Goal: Task Accomplishment & Management: Complete application form

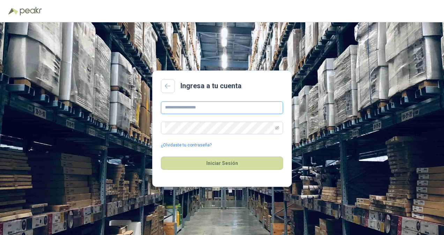
click at [195, 110] on input "text" at bounding box center [222, 108] width 122 height 13
type input "**********"
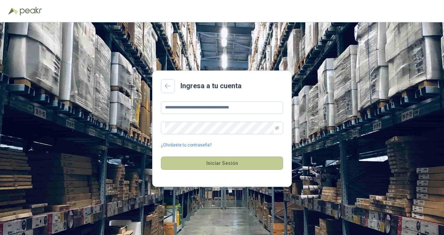
click at [207, 164] on button "Iniciar Sesión" at bounding box center [222, 163] width 122 height 13
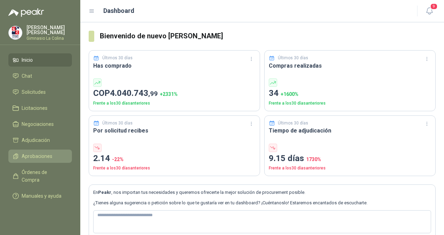
click at [38, 151] on link "Aprobaciones" at bounding box center [39, 156] width 63 height 13
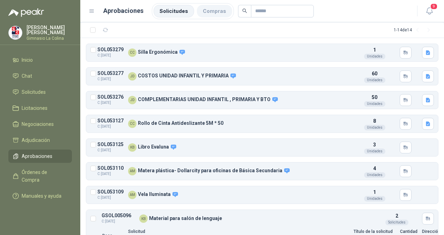
click at [208, 13] on li "Compras" at bounding box center [214, 11] width 35 height 13
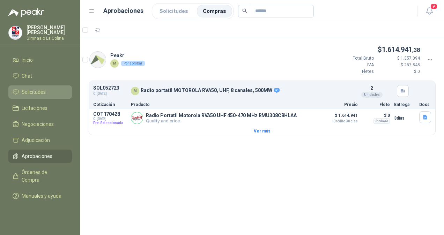
click at [31, 87] on link "Solicitudes" at bounding box center [39, 91] width 63 height 13
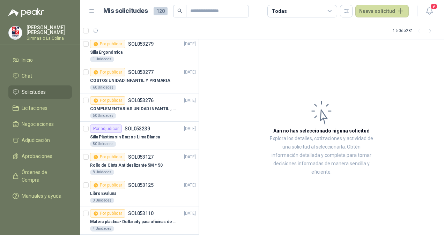
scroll to position [104, 0]
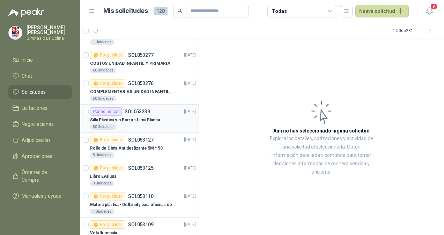
click at [130, 111] on p "SOL053239" at bounding box center [137, 111] width 25 height 5
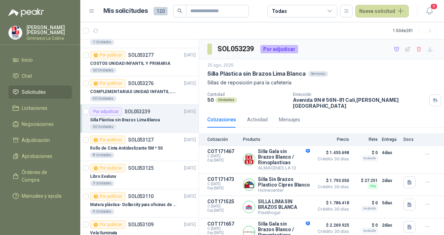
scroll to position [12, 0]
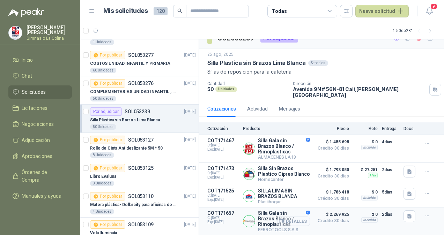
click at [290, 220] on button "Detalles" at bounding box center [293, 221] width 33 height 9
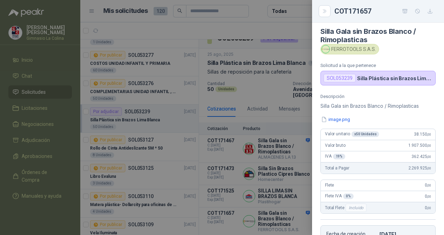
scroll to position [1, 0]
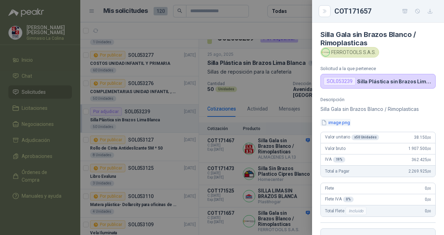
click at [343, 125] on button "image.png" at bounding box center [335, 122] width 30 height 7
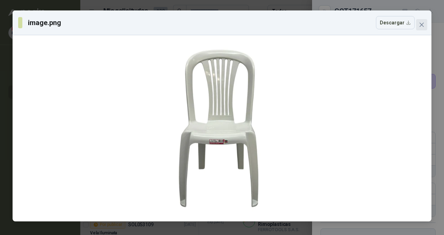
click at [424, 26] on span "Close" at bounding box center [421, 25] width 11 height 6
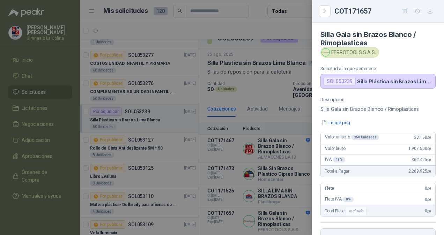
click at [290, 107] on div at bounding box center [222, 117] width 444 height 235
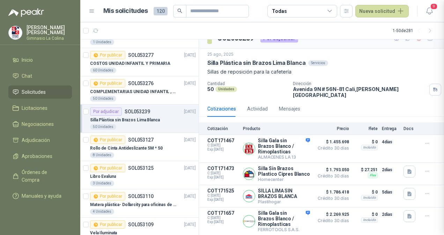
scroll to position [144, 0]
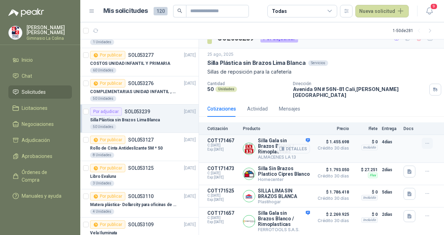
click at [422, 138] on button "button" at bounding box center [426, 143] width 11 height 11
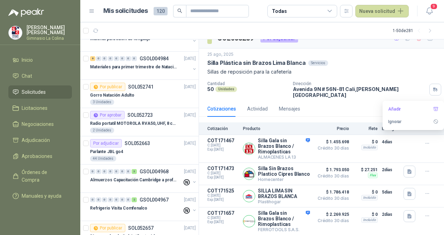
scroll to position [328, 0]
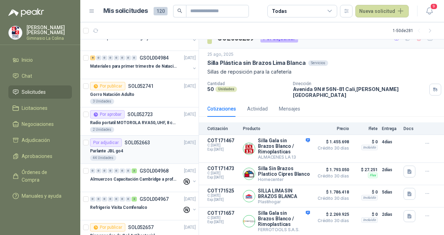
click at [130, 147] on div "Parlante JBL go4" at bounding box center [143, 151] width 106 height 8
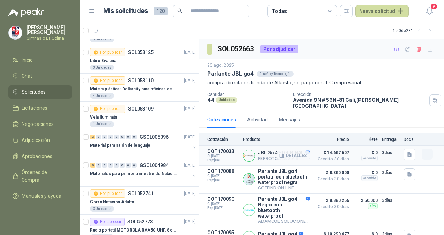
click at [424, 151] on icon "button" at bounding box center [427, 154] width 6 height 6
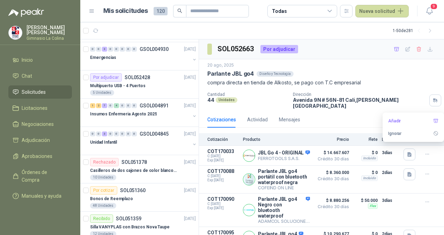
scroll to position [621, 0]
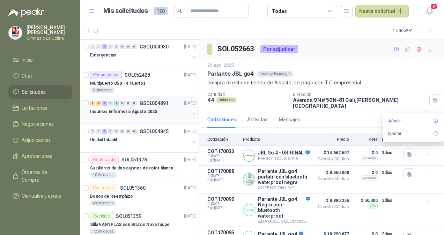
click at [126, 99] on div "1 2 7 0 4 0 0 0 GSOL004891 [DATE]" at bounding box center [143, 103] width 107 height 8
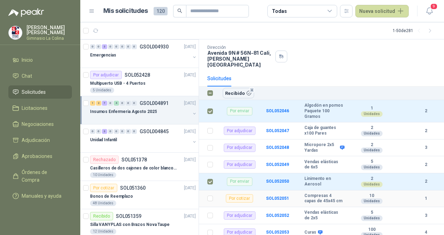
scroll to position [39, 0]
click at [234, 89] on button "Recibido 4" at bounding box center [238, 94] width 31 height 10
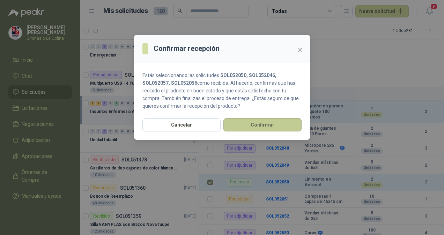
click at [256, 119] on button "Confirmar" at bounding box center [262, 124] width 78 height 13
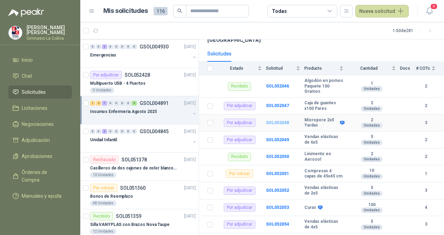
scroll to position [66, 0]
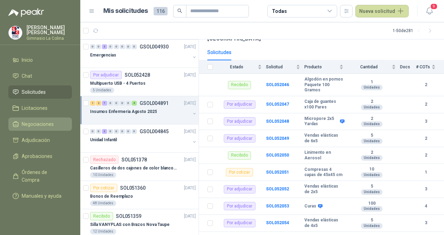
click at [40, 125] on span "Negociaciones" at bounding box center [38, 124] width 32 height 8
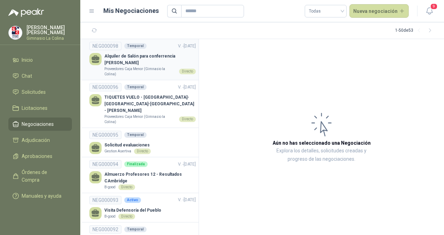
click at [129, 59] on p "Alquiler de Salón para conferrencia [PERSON_NAME]" at bounding box center [149, 59] width 91 height 13
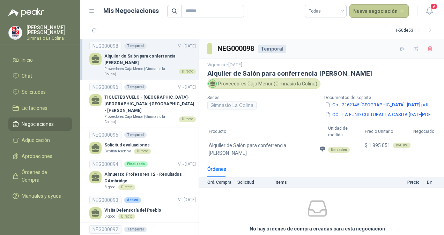
click at [360, 13] on button "Nueva negociación" at bounding box center [379, 11] width 60 height 14
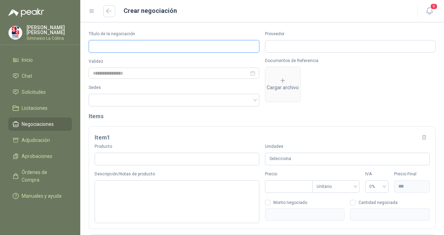
click at [149, 45] on input "Título de la negociación" at bounding box center [174, 46] width 171 height 13
type input "*********"
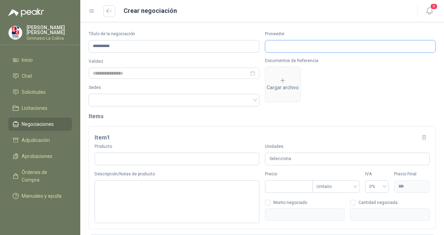
click at [268, 47] on input "Proveedor" at bounding box center [350, 46] width 170 height 12
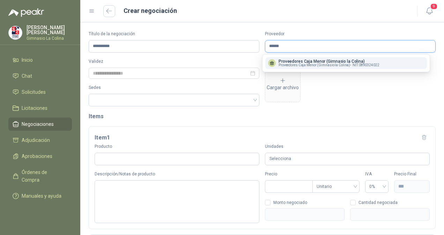
type input "******"
click at [303, 64] on span "Proveedores Caja Menor (Gimnasio la Colina) -" at bounding box center [314, 64] width 73 height 3
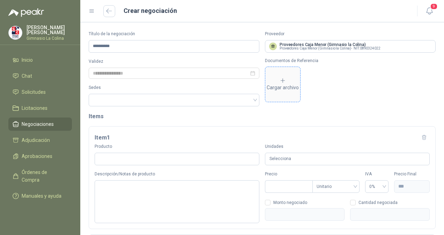
click at [291, 79] on div "Cargar archivo" at bounding box center [283, 84] width 32 height 14
click at [289, 82] on div "Cargar archivo" at bounding box center [283, 84] width 32 height 14
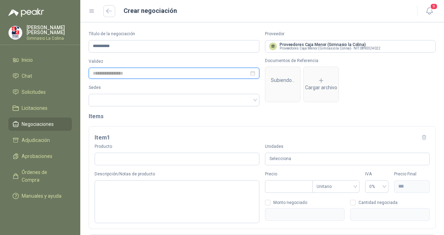
click at [147, 74] on input at bounding box center [171, 73] width 156 height 8
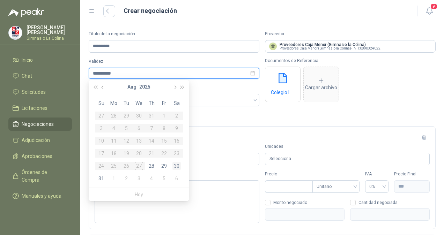
type input "**********"
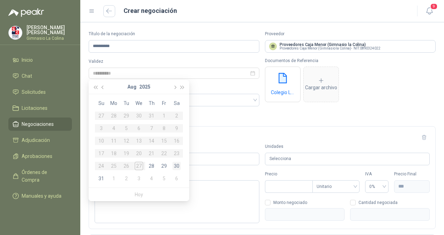
click at [175, 166] on div "30" at bounding box center [176, 166] width 8 height 8
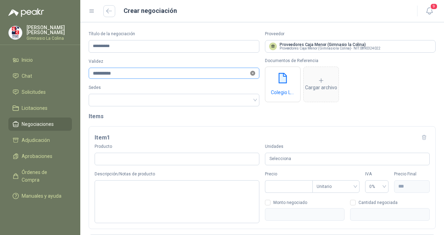
click at [250, 72] on icon "close-circle" at bounding box center [252, 73] width 5 height 5
click at [251, 77] on div at bounding box center [174, 73] width 171 height 11
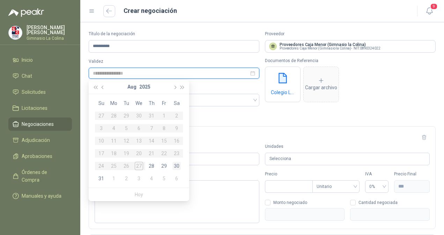
type input "**********"
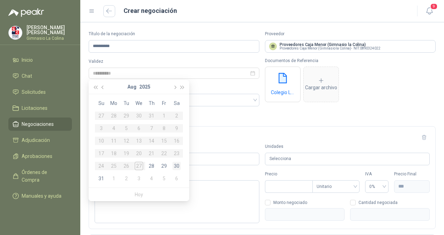
click at [178, 165] on div "30" at bounding box center [176, 166] width 8 height 8
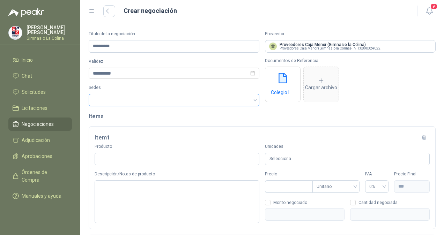
click at [200, 99] on div at bounding box center [170, 100] width 160 height 5
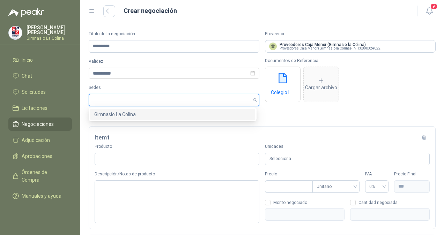
click at [149, 117] on div "Gimnasio La Colina" at bounding box center [172, 115] width 157 height 8
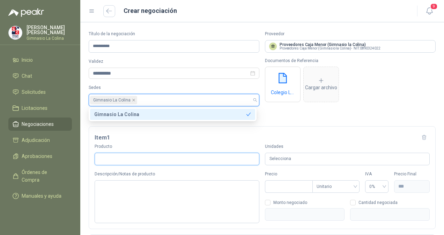
click at [149, 158] on input "Producto" at bounding box center [177, 159] width 165 height 13
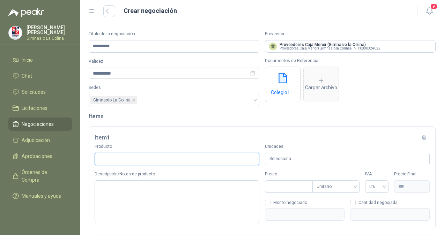
type input "*"
type input "*********"
click at [285, 153] on div "Selecciona" at bounding box center [347, 159] width 165 height 13
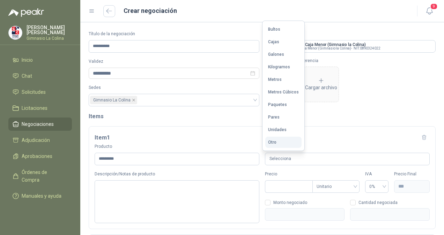
click at [277, 141] on button "Otro" at bounding box center [283, 142] width 36 height 11
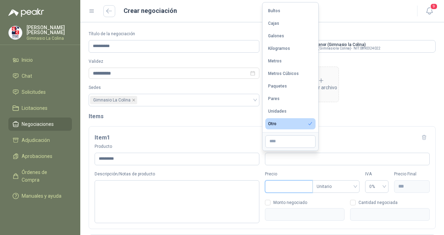
click at [274, 189] on input "Precio" at bounding box center [288, 187] width 47 height 12
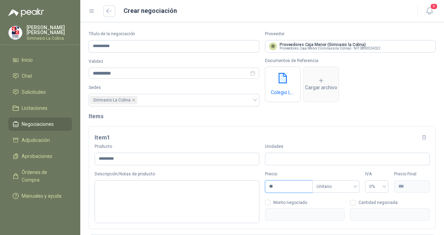
type input "***"
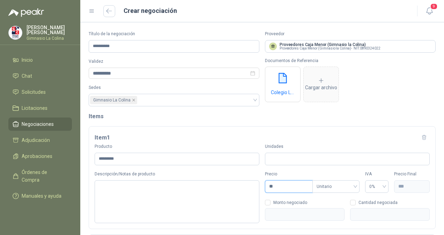
type input "***"
type input "****"
type input "*****"
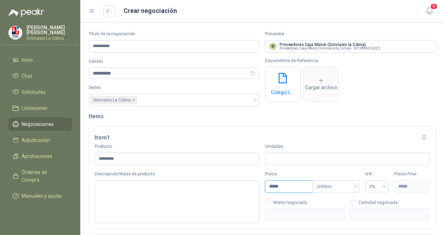
type input "*******"
type input "********"
type input "*********"
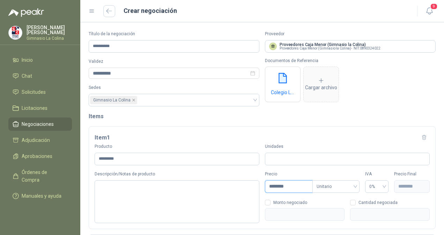
type input "*********"
type input "**********"
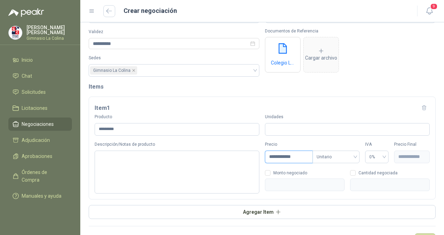
scroll to position [30, 0]
type input "**********"
click at [380, 154] on div "0%" at bounding box center [377, 156] width 24 height 13
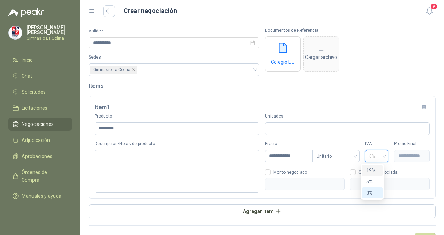
click at [374, 170] on div "19%" at bounding box center [372, 171] width 12 height 8
type input "**********"
type input "*"
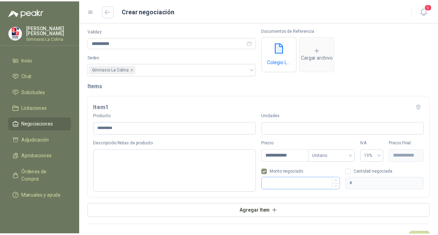
scroll to position [49, 0]
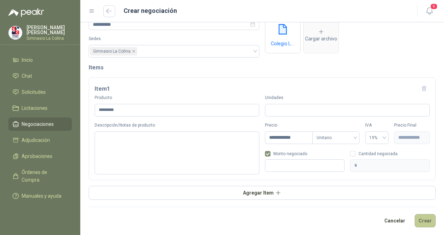
click at [422, 221] on button "Crear" at bounding box center [424, 220] width 21 height 13
type input "***"
click at [287, 108] on div at bounding box center [347, 110] width 165 height 13
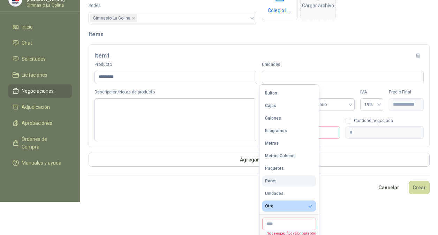
scroll to position [33, 0]
click at [278, 223] on input "text" at bounding box center [289, 223] width 54 height 13
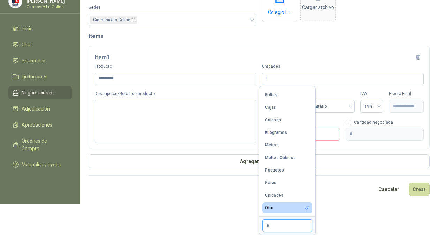
scroll to position [31, 0]
type input "********"
click at [339, 204] on html "**********" at bounding box center [219, 86] width 438 height 235
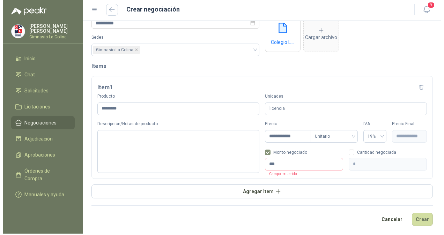
scroll to position [0, 0]
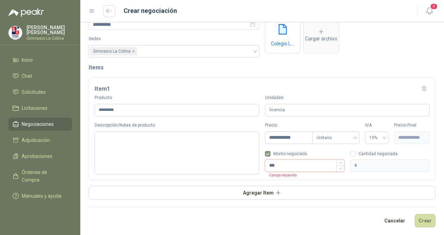
click at [301, 168] on input "***" at bounding box center [304, 166] width 79 height 12
click at [416, 219] on button "Crear" at bounding box center [424, 220] width 21 height 13
click at [419, 217] on button "Crear" at bounding box center [424, 220] width 21 height 13
click at [275, 153] on span "Monto negociado" at bounding box center [289, 154] width 39 height 4
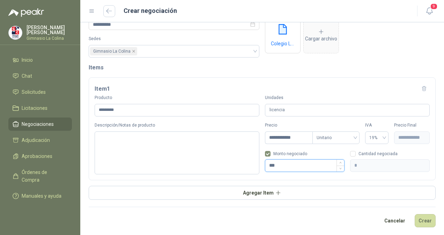
click at [280, 167] on input "***" at bounding box center [304, 166] width 79 height 12
click at [419, 221] on button "Crear" at bounding box center [424, 220] width 21 height 13
type input "***"
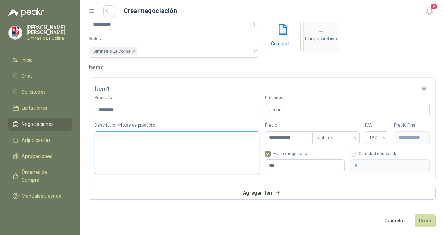
click at [228, 152] on textarea "Descripción/Notas de producto" at bounding box center [177, 153] width 165 height 43
type textarea "*"
type textarea "**"
type textarea "***"
type textarea "****"
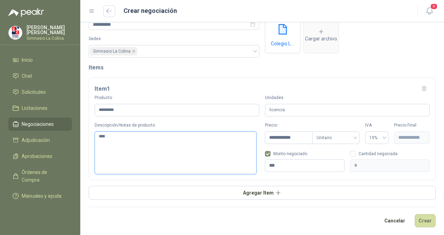
type textarea "*****"
type textarea "******"
type textarea "*******"
type textarea "********"
type textarea "*********"
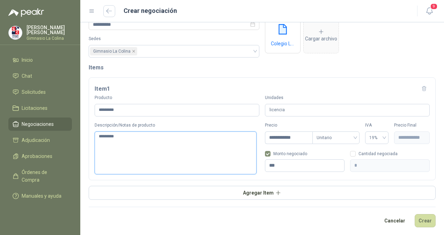
type textarea "**********"
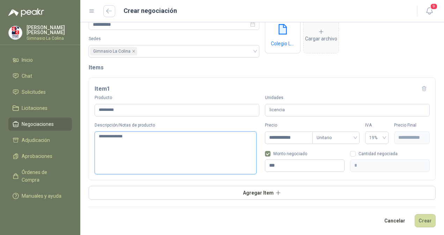
type textarea "**********"
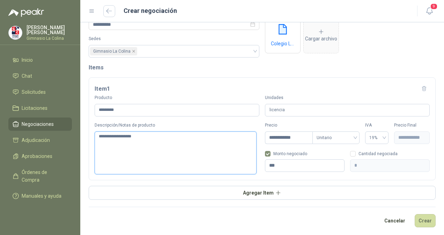
type textarea "**********"
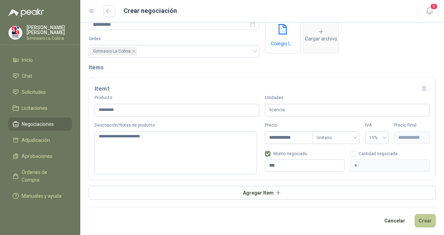
click at [420, 219] on button "Crear" at bounding box center [424, 220] width 21 height 13
click at [419, 222] on button "Crear" at bounding box center [424, 220] width 21 height 13
click at [419, 215] on button "Crear" at bounding box center [424, 220] width 21 height 13
click at [350, 157] on div "Cantidad negociada *" at bounding box center [390, 161] width 80 height 21
type input "***"
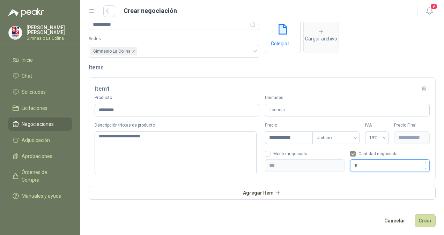
click at [354, 166] on input "*" at bounding box center [389, 166] width 79 height 12
type input "**********"
type input "*"
click at [420, 217] on button "Crear" at bounding box center [424, 220] width 21 height 13
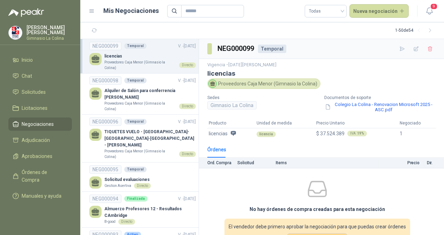
click at [36, 126] on span "Negociaciones" at bounding box center [38, 124] width 32 height 8
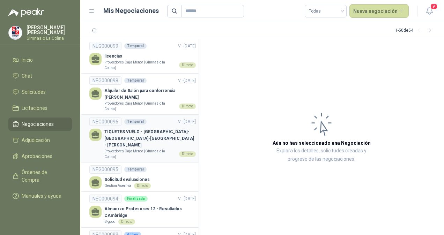
click at [143, 139] on p "TIQUETES VUELO - [GEOGRAPHIC_DATA]-[GEOGRAPHIC_DATA]-[GEOGRAPHIC_DATA] - [PERSO…" at bounding box center [149, 139] width 91 height 20
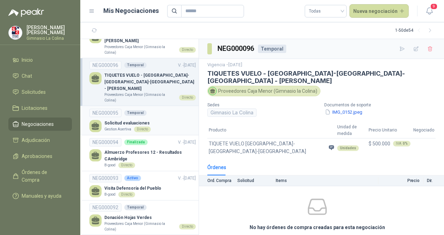
scroll to position [65, 0]
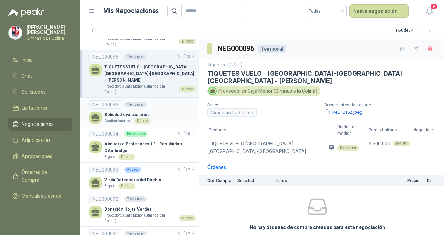
click at [165, 112] on div "Solicitud evaluaciones Gestion Asertiva Directo" at bounding box center [142, 118] width 106 height 12
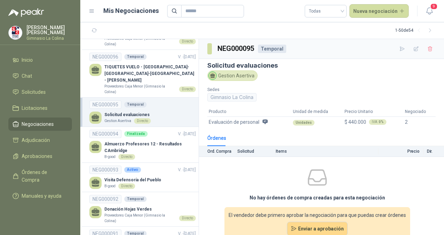
scroll to position [15, 0]
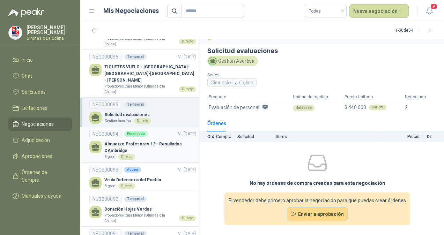
click at [148, 144] on p "Almuerzo Profesores 12 - Resultados CAmbridge" at bounding box center [149, 147] width 91 height 13
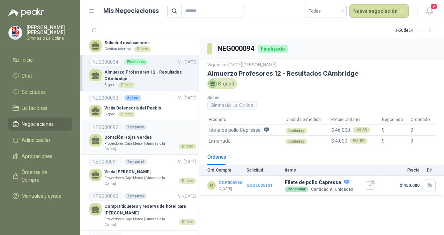
scroll to position [139, 0]
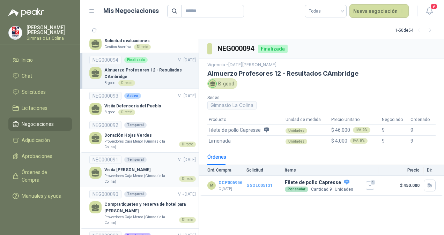
click at [139, 167] on p "Visita [PERSON_NAME]" at bounding box center [149, 170] width 91 height 7
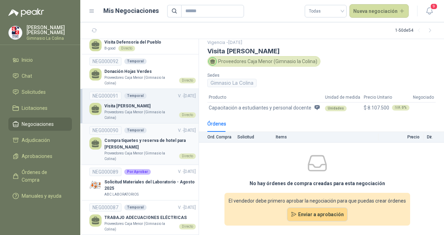
scroll to position [202, 0]
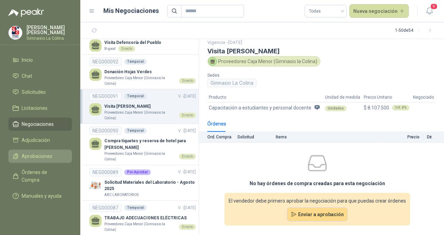
click at [37, 159] on span "Aprobaciones" at bounding box center [37, 156] width 31 height 8
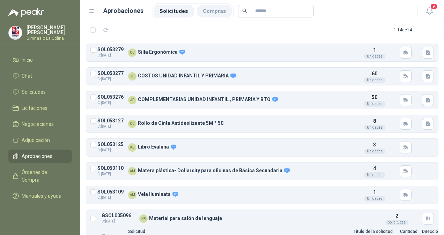
click at [218, 10] on li "Compras" at bounding box center [214, 11] width 35 height 13
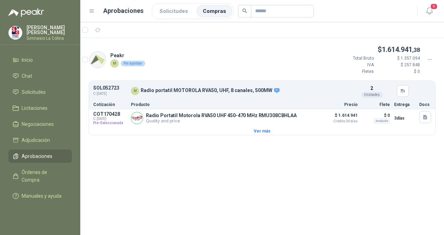
click at [31, 198] on menu "[PERSON_NAME] Gimnasio La [PERSON_NAME] Chat Solicitudes Licitaciones Negociaci…" at bounding box center [40, 117] width 80 height 235
click at [23, 89] on span "Solicitudes" at bounding box center [34, 92] width 24 height 8
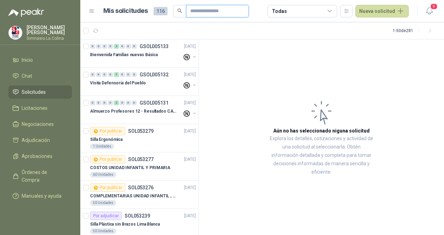
click at [200, 12] on input "text" at bounding box center [214, 11] width 49 height 12
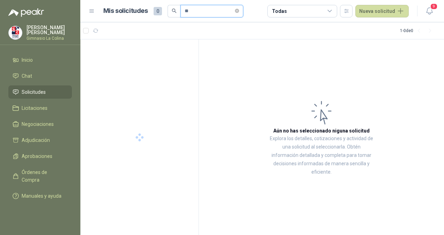
type input "*"
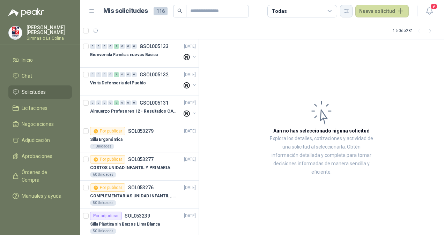
click at [346, 14] on icon "button" at bounding box center [346, 11] width 6 height 6
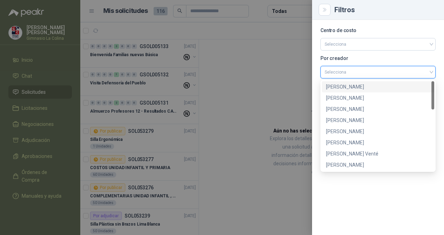
click at [370, 73] on input "search" at bounding box center [377, 71] width 107 height 10
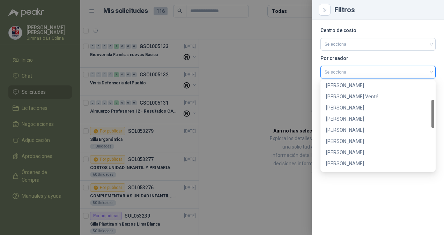
scroll to position [58, 0]
click at [385, 128] on div "[PERSON_NAME]" at bounding box center [378, 130] width 104 height 8
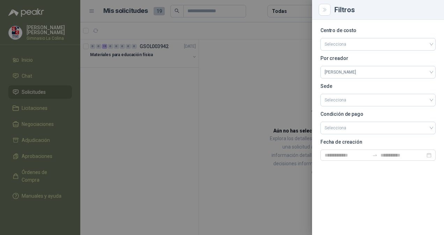
click at [291, 122] on div at bounding box center [222, 117] width 444 height 235
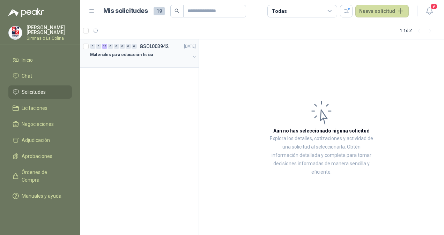
click at [171, 51] on div "Materiales para educación física" at bounding box center [140, 55] width 100 height 8
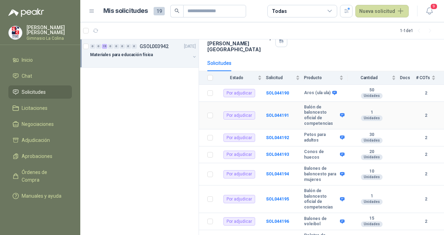
scroll to position [54, 0]
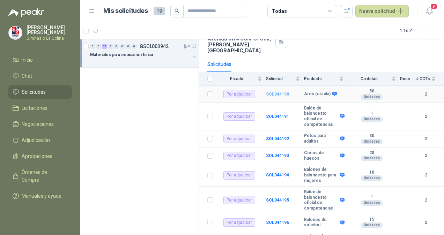
click at [281, 92] on b "SOL044190" at bounding box center [277, 94] width 23 height 5
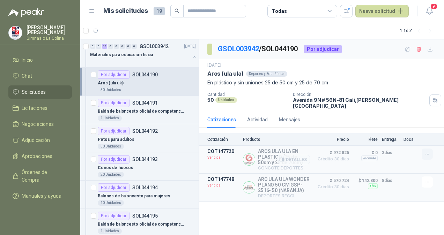
click at [427, 154] on icon "button" at bounding box center [426, 154] width 3 height 0
click at [405, 134] on button "Solicitar Recotización" at bounding box center [413, 133] width 56 height 11
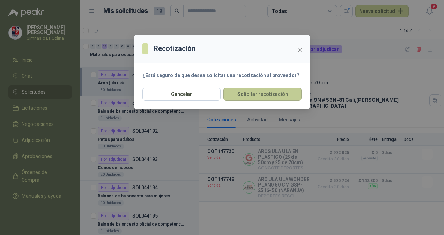
click at [260, 95] on button "Solicitar recotización" at bounding box center [262, 94] width 78 height 13
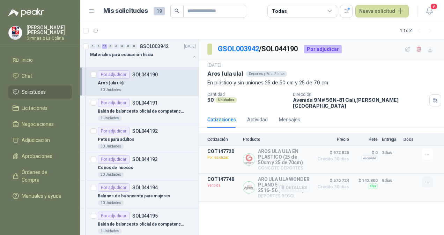
click at [426, 179] on icon "button" at bounding box center [427, 182] width 6 height 6
click at [410, 158] on button "Solicitar Recotización" at bounding box center [413, 161] width 56 height 11
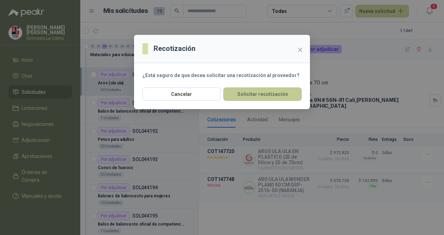
click at [265, 96] on button "Solicitar recotización" at bounding box center [262, 94] width 78 height 13
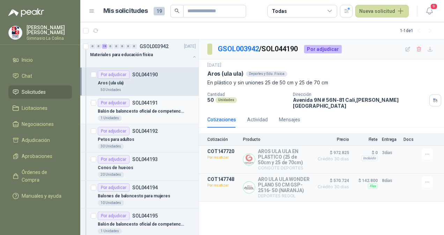
click at [166, 111] on p "Balón de baloncesto oficial de competencias" at bounding box center [141, 111] width 87 height 7
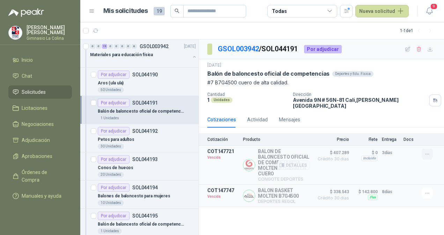
click at [429, 151] on icon "button" at bounding box center [427, 154] width 6 height 6
click at [412, 135] on button "Solicitar Recotización" at bounding box center [413, 133] width 56 height 11
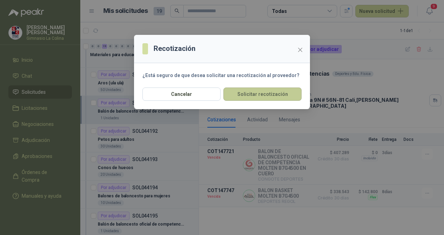
click at [278, 93] on button "Solicitar recotización" at bounding box center [262, 94] width 78 height 13
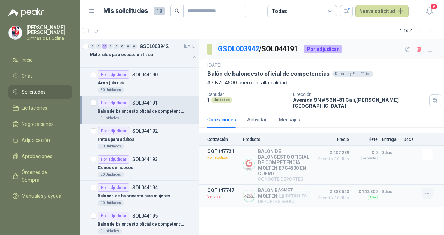
click at [431, 188] on button "button" at bounding box center [426, 193] width 11 height 11
click at [412, 174] on button "Solicitar Recotización" at bounding box center [413, 173] width 56 height 11
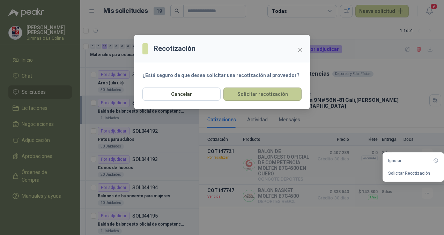
click at [284, 91] on button "Solicitar recotización" at bounding box center [262, 94] width 78 height 13
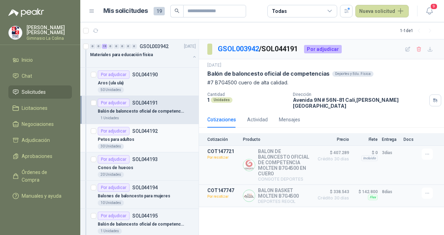
click at [154, 129] on p "SOL044192" at bounding box center [144, 131] width 25 height 5
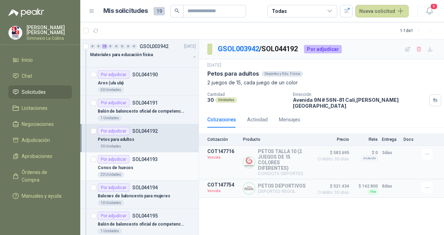
click at [172, 167] on div "Conos de huecos" at bounding box center [147, 168] width 98 height 8
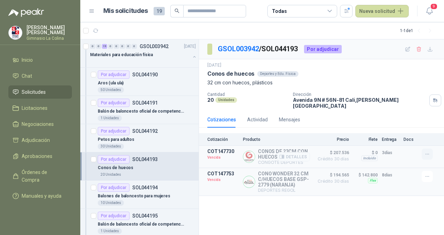
click at [429, 151] on icon "button" at bounding box center [427, 154] width 6 height 6
click at [413, 136] on button "Solicitar Recotización" at bounding box center [413, 133] width 56 height 11
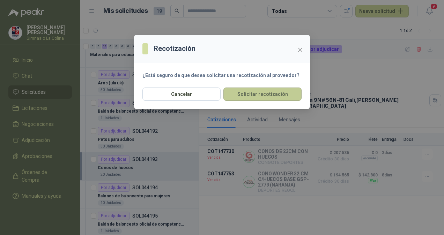
click at [298, 96] on button "Solicitar recotización" at bounding box center [262, 94] width 78 height 13
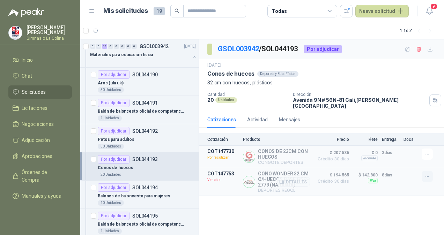
click at [429, 174] on icon "button" at bounding box center [427, 177] width 6 height 6
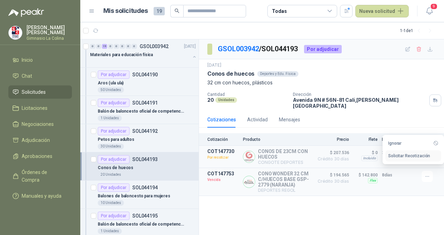
click at [405, 153] on button "Solicitar Recotización" at bounding box center [413, 155] width 56 height 11
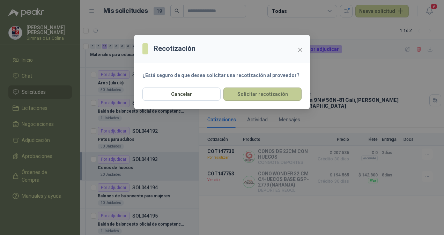
click at [276, 95] on button "Solicitar recotización" at bounding box center [262, 94] width 78 height 13
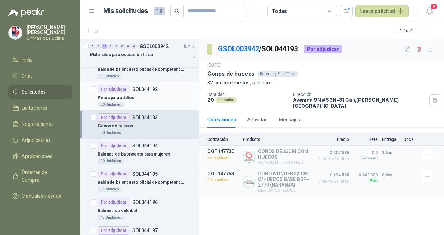
scroll to position [43, 0]
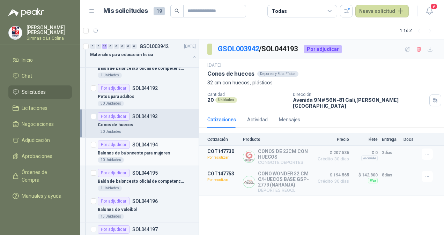
click at [170, 147] on div "Por adjudicar SOL044194" at bounding box center [147, 145] width 98 height 8
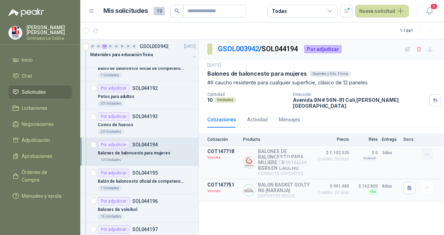
click at [429, 151] on icon "button" at bounding box center [427, 154] width 6 height 6
click at [410, 135] on button "Solicitar Recotización" at bounding box center [413, 133] width 56 height 11
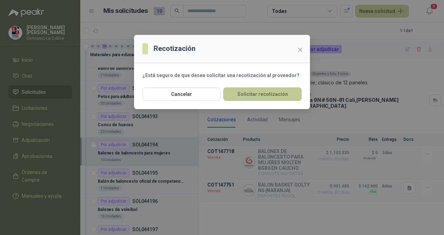
click at [248, 90] on button "Solicitar recotización" at bounding box center [262, 94] width 78 height 13
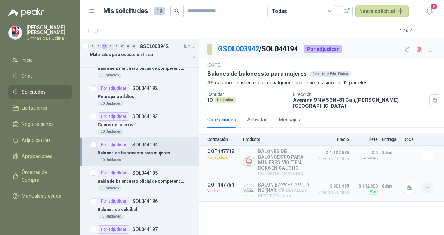
click at [429, 185] on icon "button" at bounding box center [427, 188] width 6 height 6
click at [415, 167] on button "Solicitar Recotización" at bounding box center [413, 167] width 56 height 11
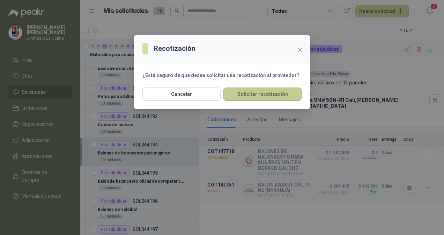
click at [296, 95] on button "Solicitar recotización" at bounding box center [262, 94] width 78 height 13
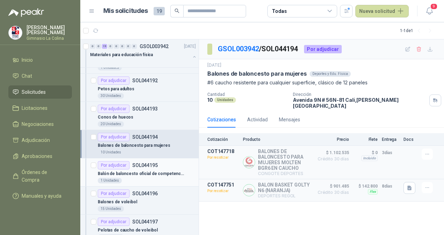
click at [169, 180] on div "1 Unidades" at bounding box center [147, 181] width 98 height 6
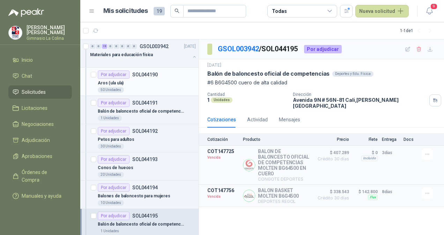
click at [129, 76] on div "Por adjudicar SOL044190" at bounding box center [128, 74] width 60 height 8
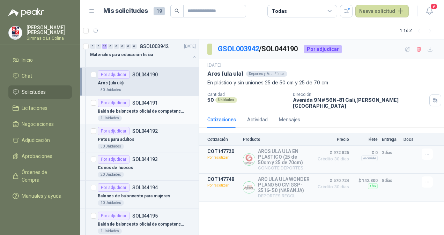
click at [173, 114] on div "Balón de baloncesto oficial de competencias" at bounding box center [147, 111] width 98 height 8
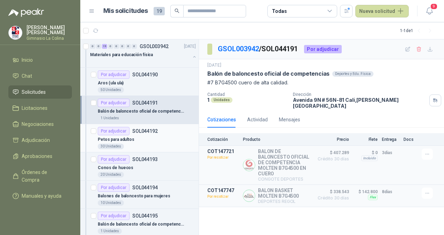
click at [170, 137] on div "Petos para adultos" at bounding box center [147, 139] width 98 height 8
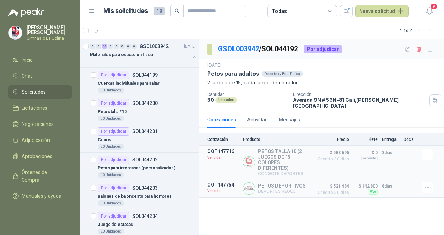
scroll to position [376, 0]
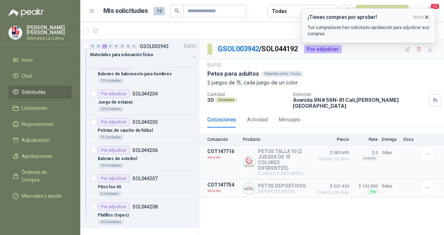
click at [428, 16] on icon "button" at bounding box center [426, 17] width 3 height 3
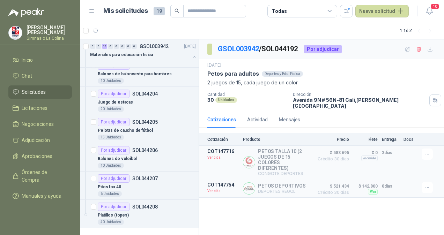
click at [47, 91] on li "Solicitudes" at bounding box center [40, 92] width 55 height 8
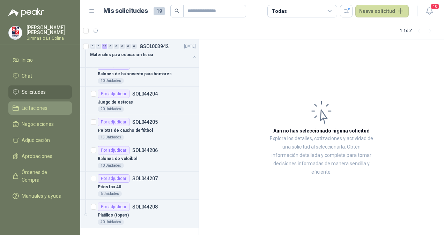
click at [41, 107] on span "Licitaciones" at bounding box center [35, 108] width 26 height 8
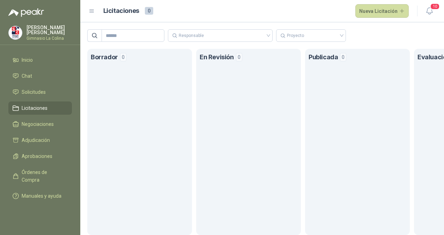
click at [28, 110] on span "Licitaciones" at bounding box center [35, 108] width 26 height 8
click at [27, 124] on span "Negociaciones" at bounding box center [38, 124] width 32 height 8
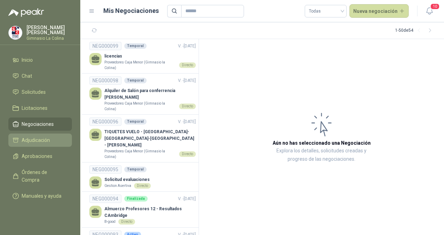
click at [37, 142] on span "Adjudicación" at bounding box center [36, 140] width 28 height 8
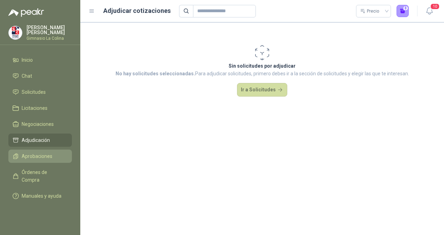
click at [37, 156] on span "Aprobaciones" at bounding box center [37, 156] width 31 height 8
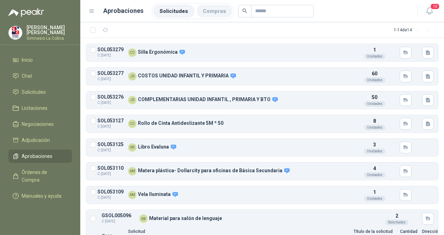
click at [201, 12] on li "Compras" at bounding box center [214, 11] width 35 height 13
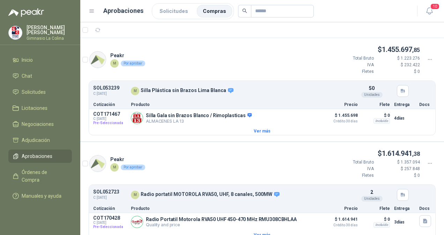
scroll to position [10, 0]
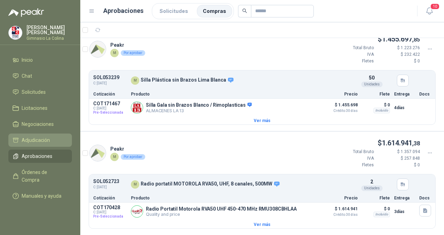
click at [53, 136] on link "Adjudicación" at bounding box center [39, 140] width 63 height 13
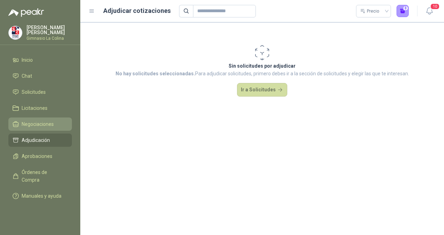
click at [35, 126] on span "Negociaciones" at bounding box center [38, 124] width 32 height 8
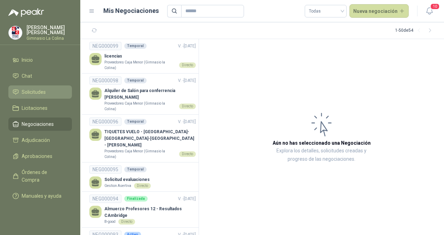
click at [32, 93] on span "Solicitudes" at bounding box center [34, 92] width 24 height 8
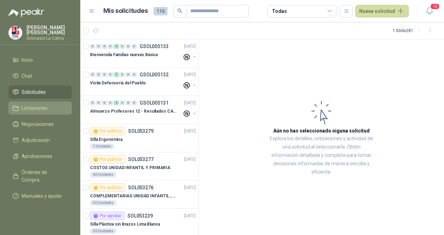
click at [37, 110] on span "Licitaciones" at bounding box center [35, 108] width 26 height 8
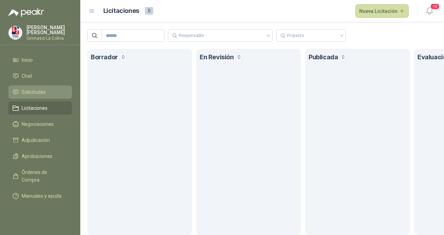
click at [33, 91] on span "Solicitudes" at bounding box center [34, 92] width 24 height 8
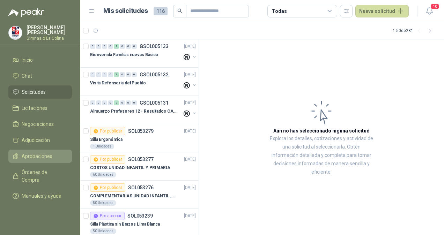
click at [40, 152] on span "Aprobaciones" at bounding box center [37, 156] width 31 height 8
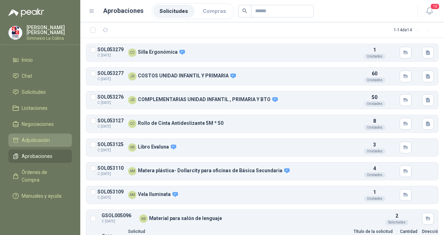
click at [37, 136] on span "Adjudicación" at bounding box center [36, 140] width 28 height 8
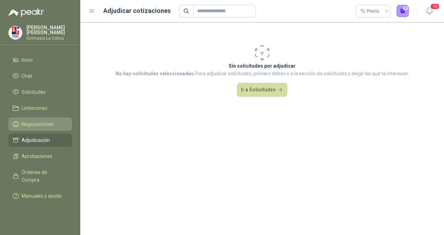
click at [40, 123] on span "Negociaciones" at bounding box center [38, 124] width 32 height 8
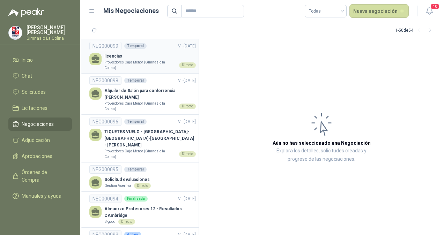
click at [138, 58] on p "licencias" at bounding box center [149, 56] width 91 height 7
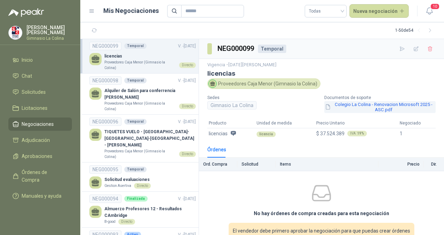
click at [349, 106] on button "Colegio La Colina - Renovacion Microsoft 2025 - ASC.pdf" at bounding box center [379, 107] width 111 height 12
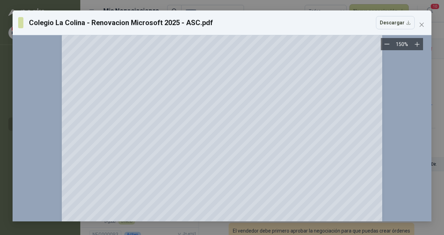
scroll to position [149, 0]
click at [419, 25] on icon "close" at bounding box center [422, 25] width 6 height 6
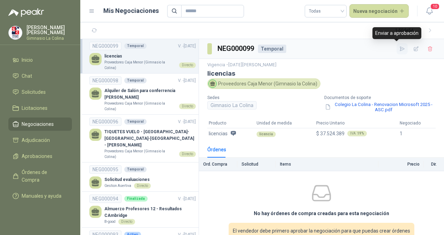
click at [399, 49] on icon "button" at bounding box center [402, 49] width 6 height 6
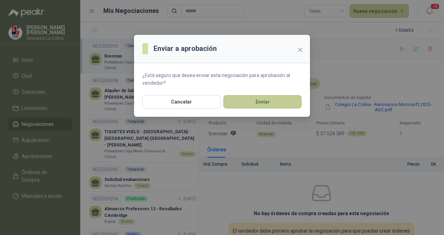
click at [253, 101] on button "Enviar" at bounding box center [262, 101] width 78 height 13
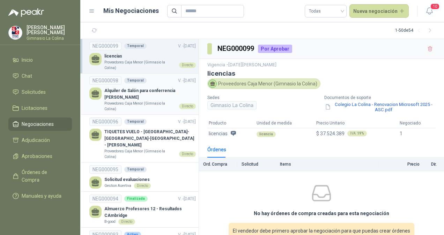
click at [158, 96] on p "Alquiler de Salón para conferrencia [PERSON_NAME]" at bounding box center [149, 94] width 91 height 13
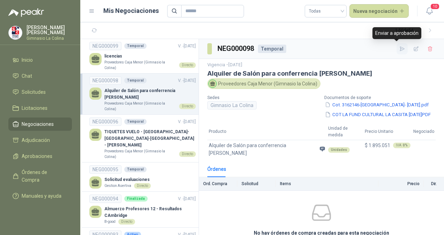
click at [399, 50] on icon "button" at bounding box center [402, 49] width 6 height 6
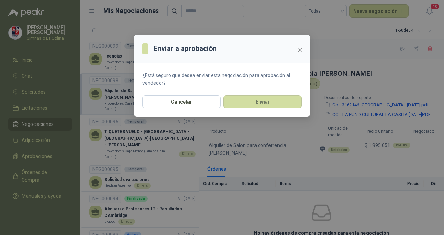
click at [377, 64] on div "Enviar a aprobación ¿Está seguro que desea enviar esta negociación para aprobac…" at bounding box center [222, 117] width 444 height 235
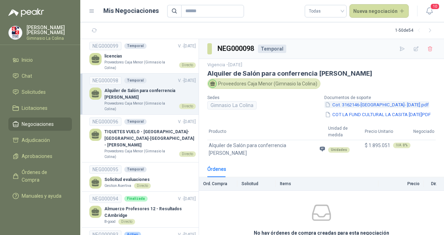
click at [367, 104] on button "Cot. 3162146-[GEOGRAPHIC_DATA]- [DATE].pdf" at bounding box center [376, 104] width 105 height 7
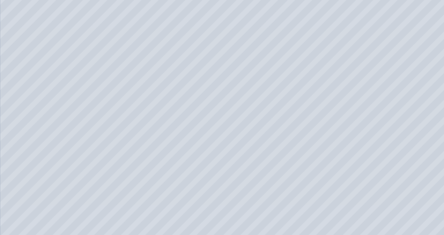
scroll to position [1268, 0]
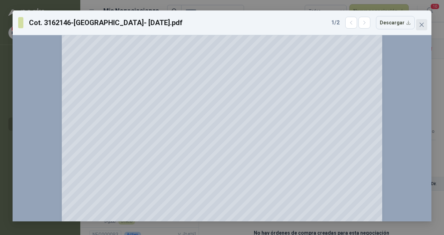
click at [420, 27] on icon "close" at bounding box center [422, 25] width 6 height 6
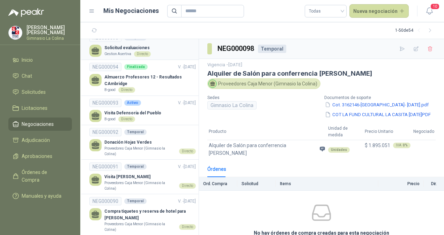
scroll to position [140, 0]
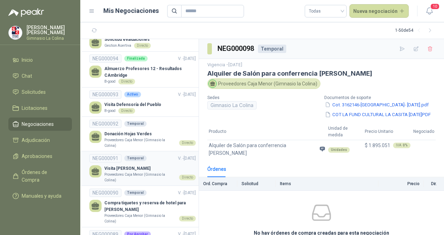
click at [146, 165] on p "Visita [PERSON_NAME]" at bounding box center [149, 168] width 91 height 7
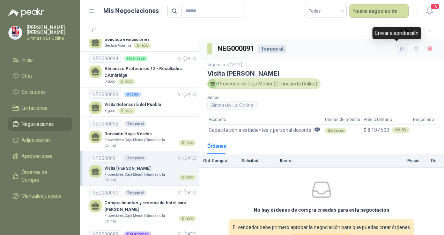
click at [399, 49] on icon "button" at bounding box center [402, 49] width 6 height 6
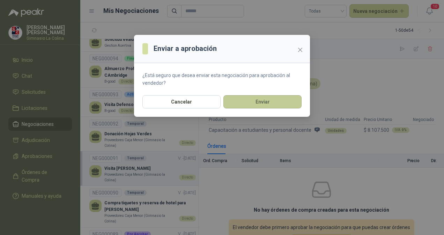
click at [262, 102] on button "Enviar" at bounding box center [262, 101] width 78 height 13
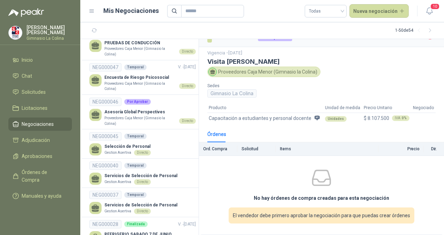
scroll to position [1501, 0]
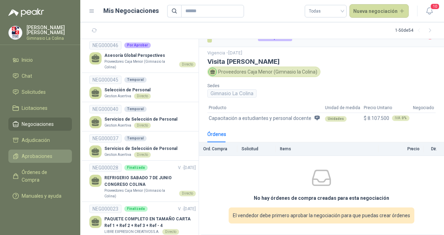
click at [37, 157] on span "Aprobaciones" at bounding box center [37, 156] width 31 height 8
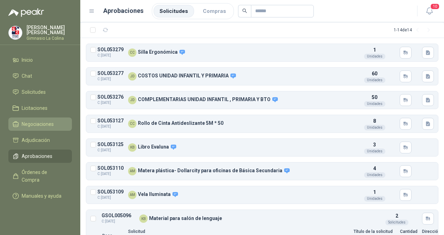
click at [39, 126] on span "Negociaciones" at bounding box center [38, 124] width 32 height 8
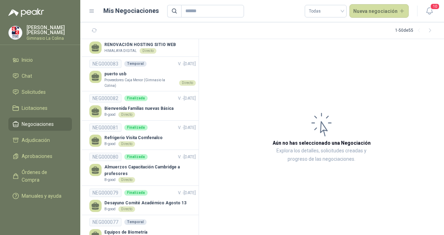
scroll to position [440, 0]
click at [207, 12] on input "text" at bounding box center [209, 11] width 49 height 12
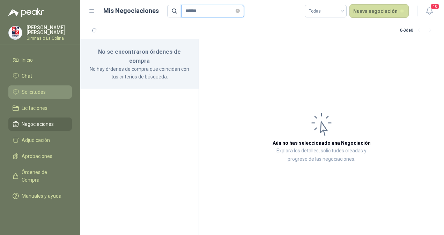
type input "******"
click at [29, 91] on span "Solicitudes" at bounding box center [34, 92] width 24 height 8
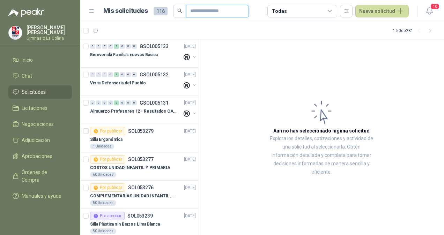
click at [204, 10] on input "text" at bounding box center [214, 11] width 49 height 12
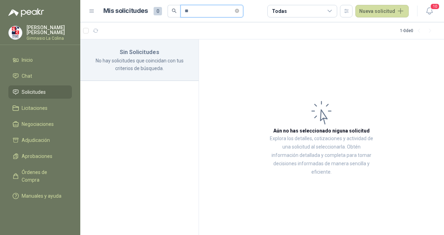
type input "*"
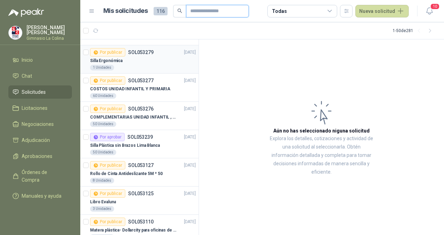
scroll to position [79, 0]
click at [137, 137] on p "SOL053239" at bounding box center [139, 136] width 25 height 5
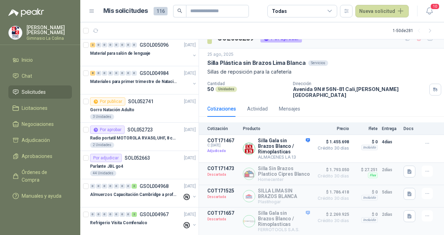
scroll to position [313, 0]
click at [137, 137] on p "Radio portatil MOTOROLA RVA50, UHF, 8 canales, 500MW" at bounding box center [133, 137] width 87 height 7
